Goal: Task Accomplishment & Management: Manage account settings

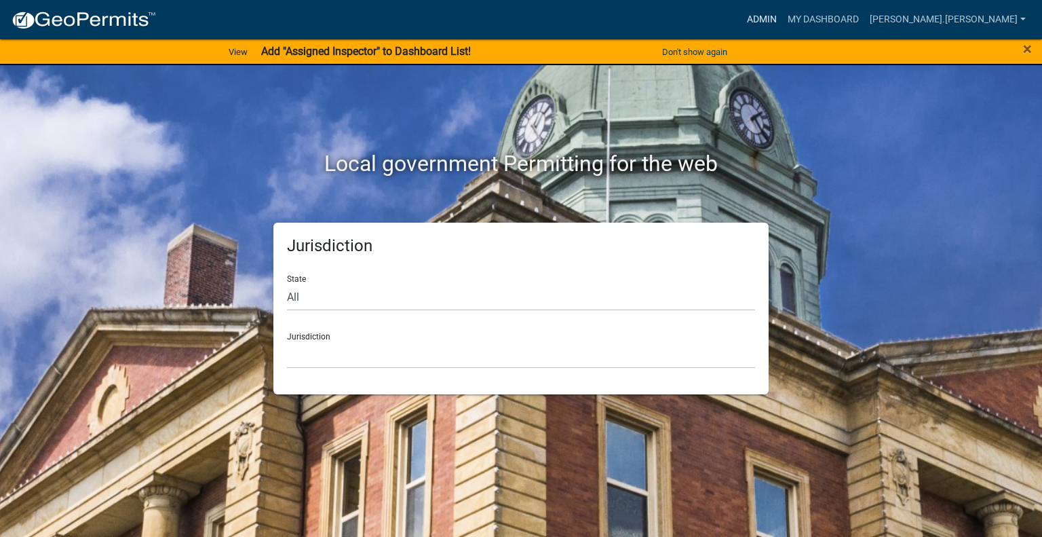
click at [782, 16] on link "Admin" at bounding box center [762, 20] width 41 height 26
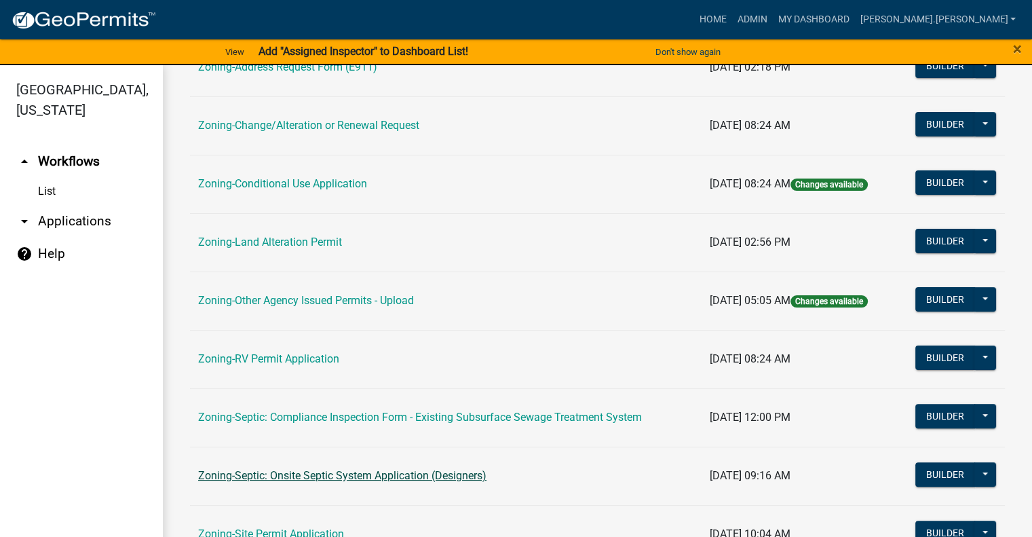
scroll to position [407, 0]
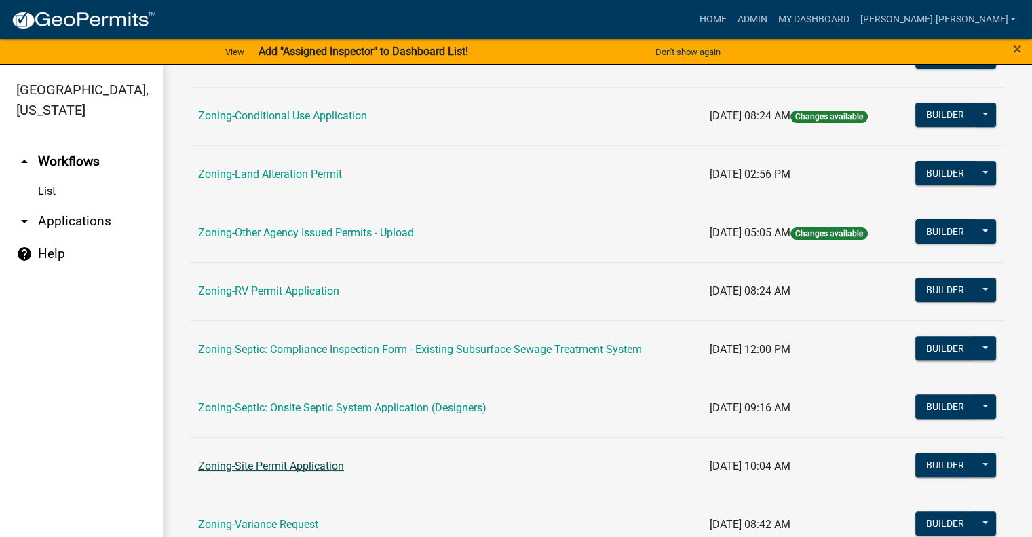
click at [290, 463] on link "Zoning-Site Permit Application" at bounding box center [271, 465] width 146 height 13
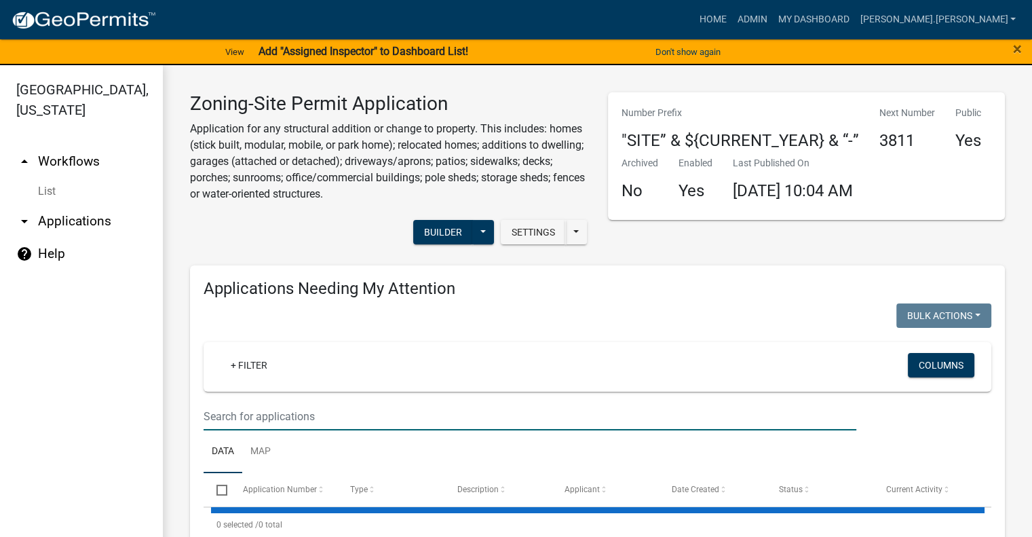
click at [297, 411] on input "text" at bounding box center [530, 416] width 653 height 28
type input "a"
type input "[PERSON_NAME]"
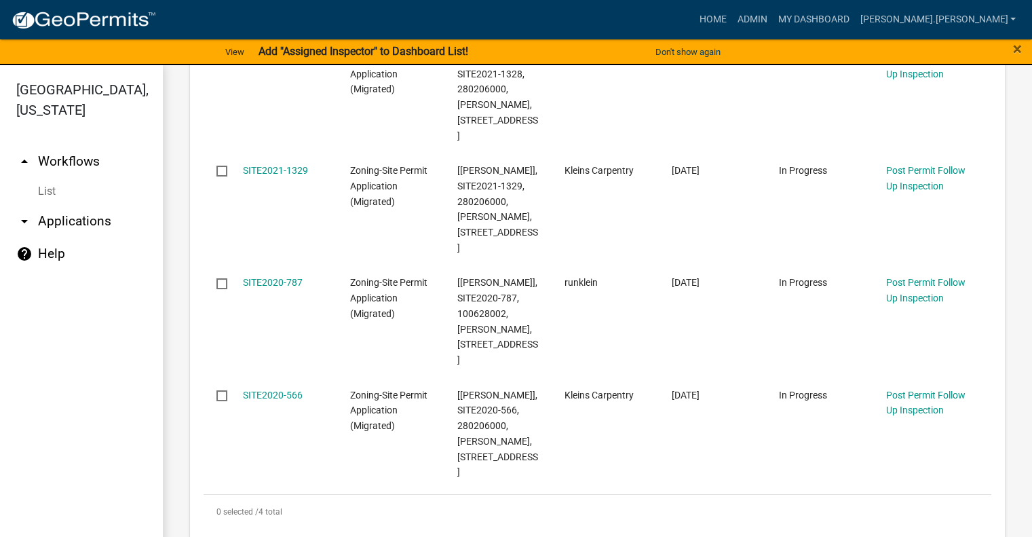
scroll to position [611, 0]
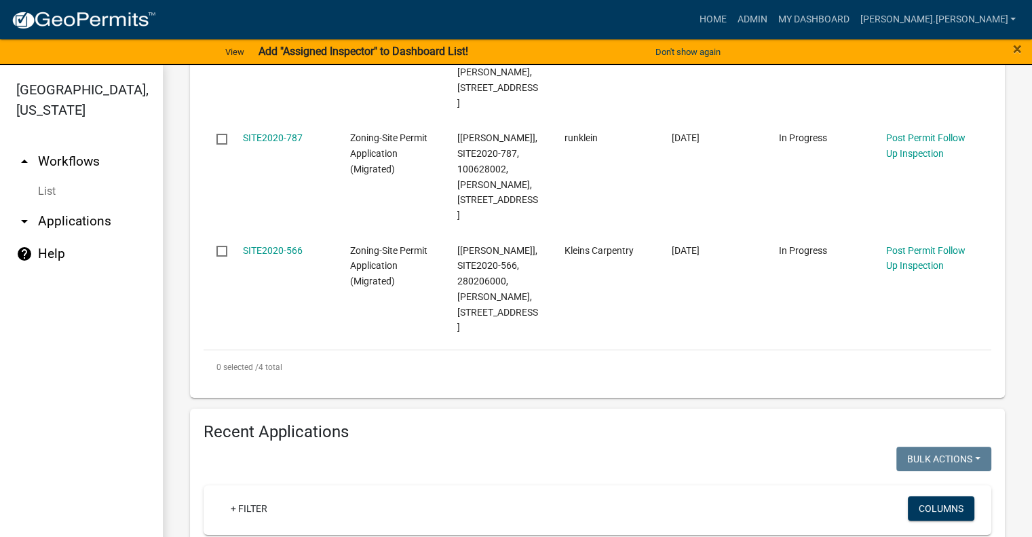
type input "136677"
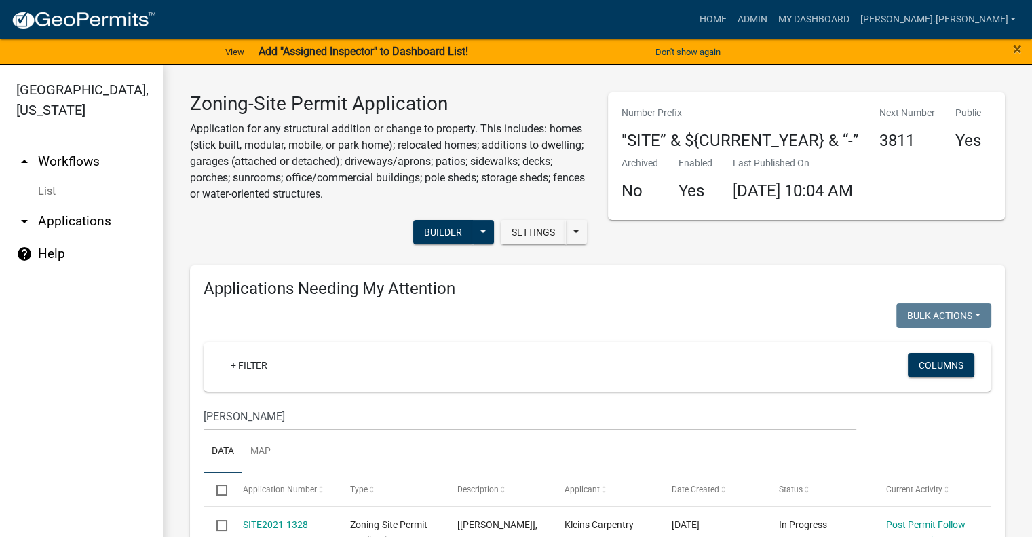
scroll to position [0, 0]
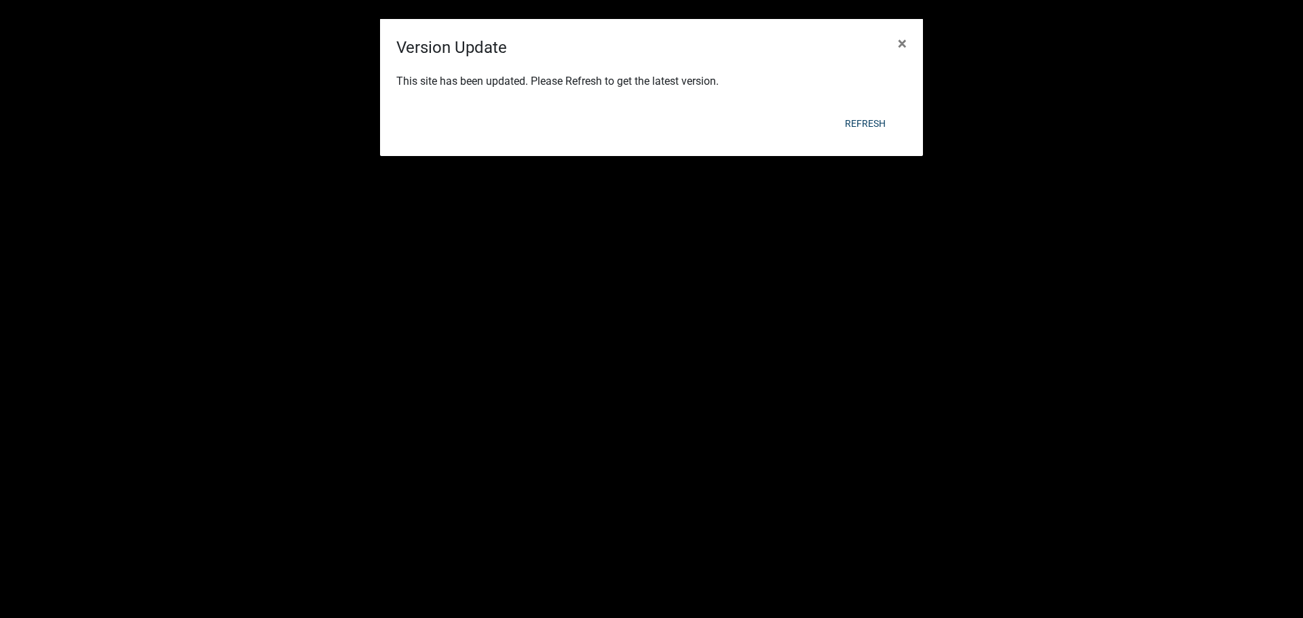
scroll to position [1575, 0]
